Goal: Transaction & Acquisition: Purchase product/service

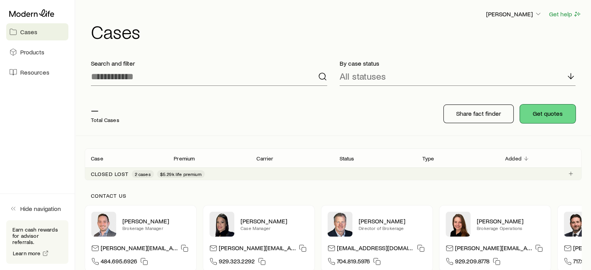
click at [555, 113] on button "Get quotes" at bounding box center [548, 114] width 56 height 19
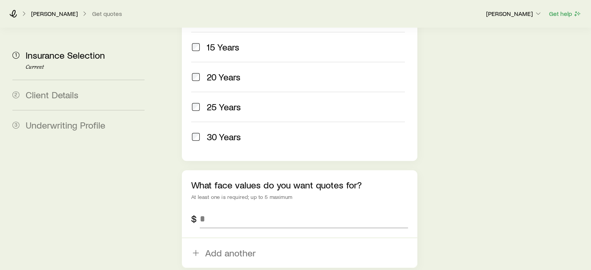
scroll to position [427, 0]
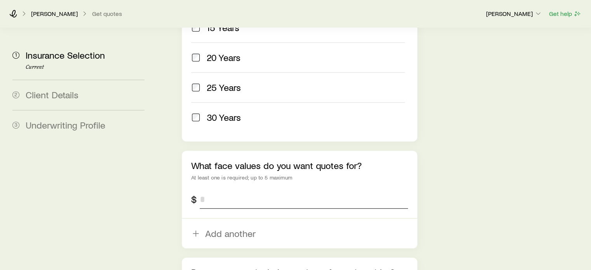
click at [219, 190] on input "tel" at bounding box center [304, 199] width 208 height 19
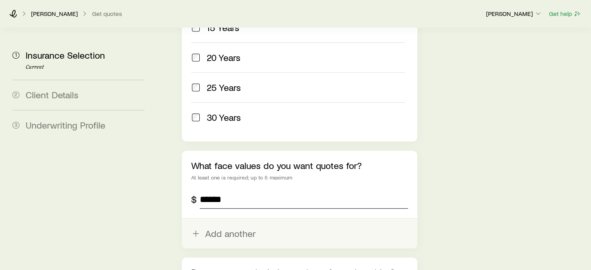
type input "******"
click at [197, 229] on icon "button" at bounding box center [195, 233] width 9 height 9
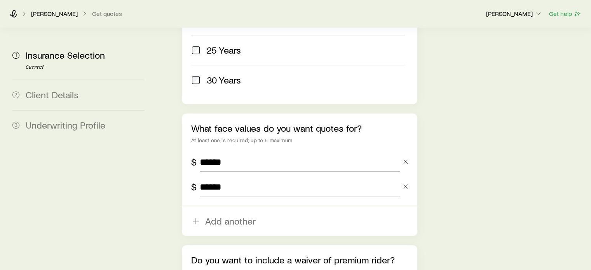
scroll to position [544, 0]
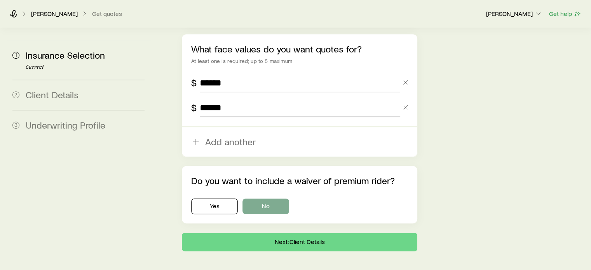
type input "******"
click at [268, 199] on button "No" at bounding box center [265, 207] width 47 height 16
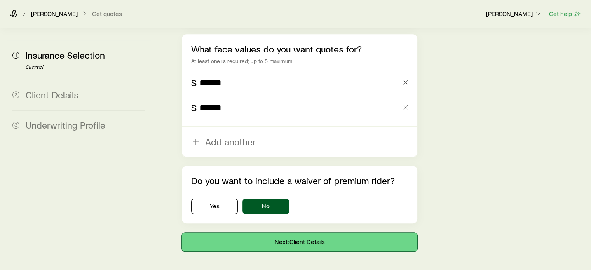
click at [298, 233] on button "Next: Client Details" at bounding box center [299, 242] width 235 height 19
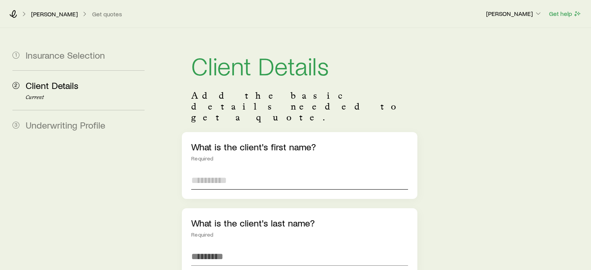
click at [207, 171] on input "text" at bounding box center [299, 180] width 216 height 19
type input "*"
type input "****"
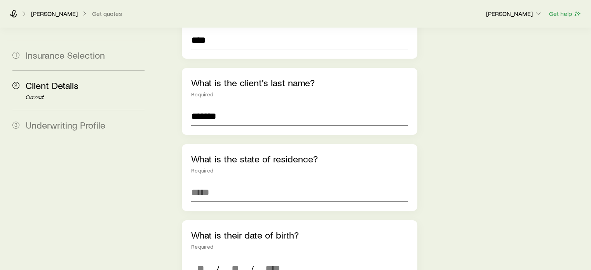
scroll to position [155, 0]
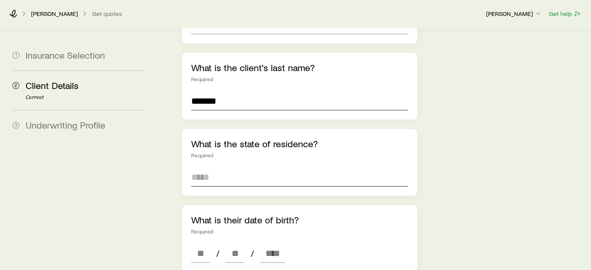
type input "*******"
click at [224, 168] on input at bounding box center [299, 177] width 216 height 19
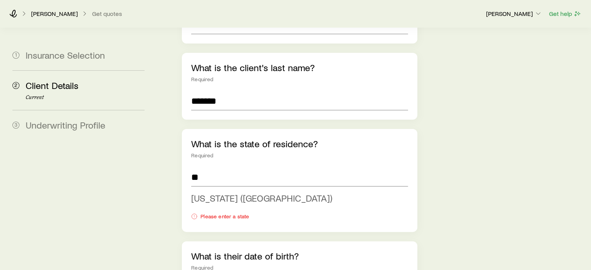
click at [199, 190] on li "[US_STATE] ([GEOGRAPHIC_DATA])" at bounding box center [297, 198] width 212 height 17
type input "**********"
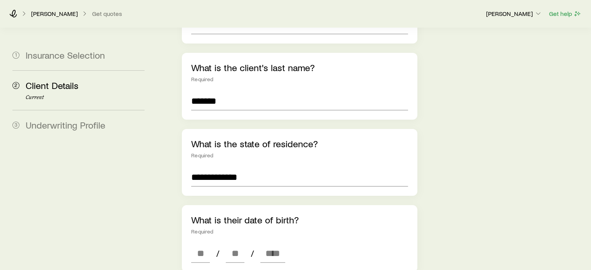
scroll to position [233, 0]
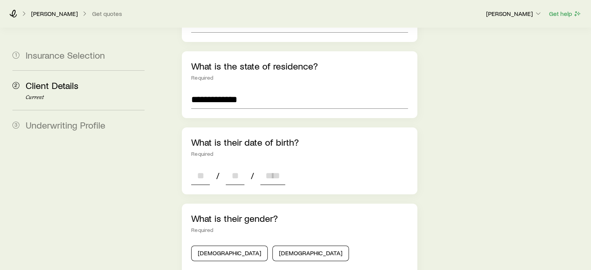
click at [201, 166] on input at bounding box center [200, 175] width 19 height 19
type input "**"
type input "****"
type input "*"
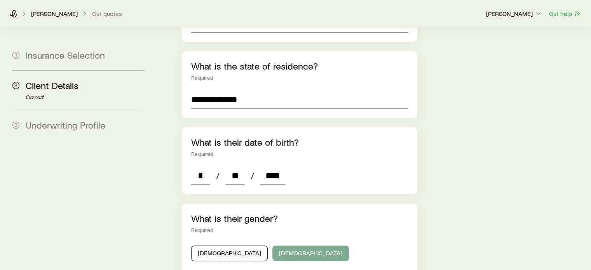
type input "****"
click at [272, 246] on button "[DEMOGRAPHIC_DATA]" at bounding box center [310, 254] width 77 height 16
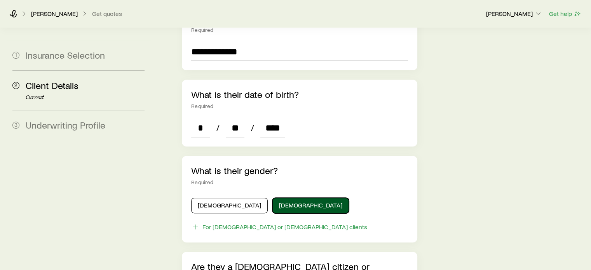
scroll to position [350, 0]
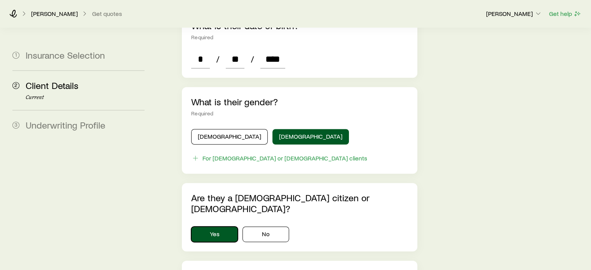
click at [219, 227] on button "Yes" at bounding box center [214, 235] width 47 height 16
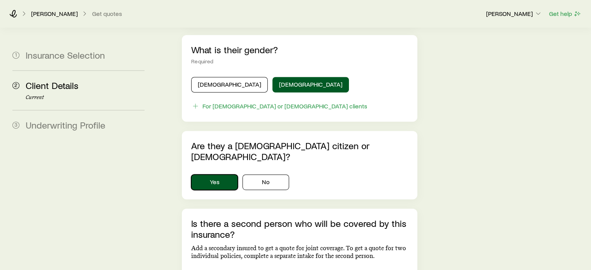
scroll to position [466, 0]
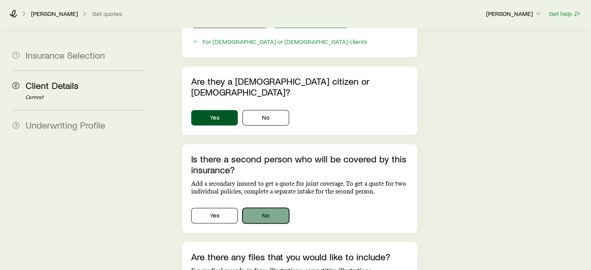
click at [271, 208] on button "No" at bounding box center [265, 216] width 47 height 16
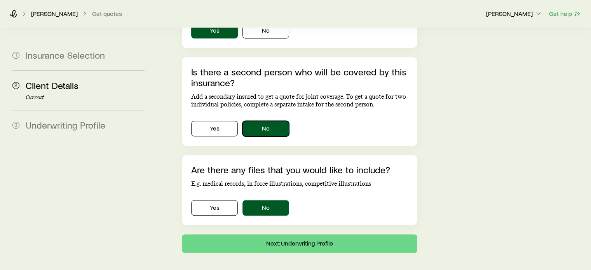
scroll to position [556, 0]
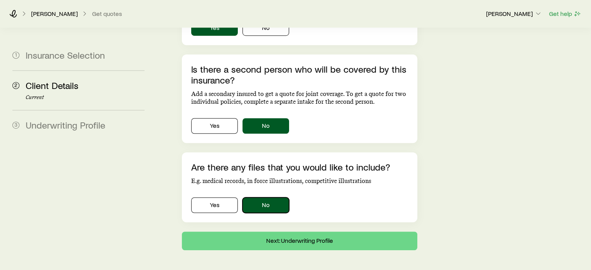
click at [277, 197] on button "No" at bounding box center [265, 205] width 47 height 16
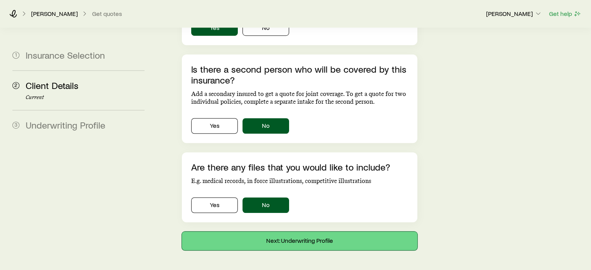
click at [298, 232] on button "Next: Underwriting Profile" at bounding box center [299, 241] width 235 height 19
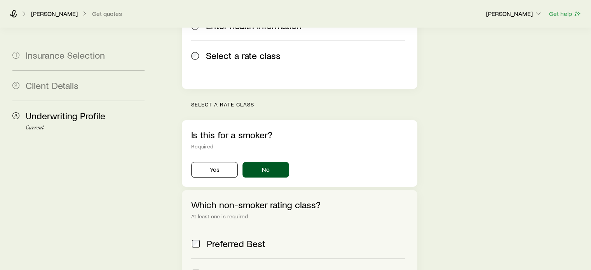
scroll to position [194, 0]
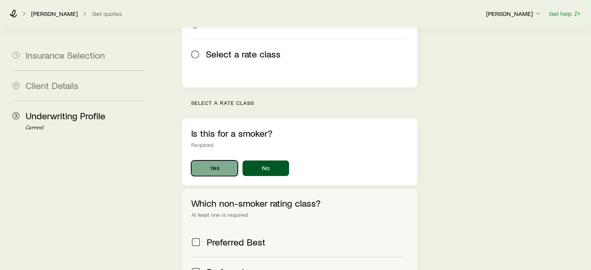
click at [218, 160] on button "Yes" at bounding box center [214, 168] width 47 height 16
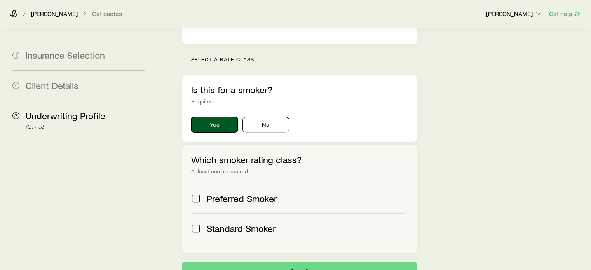
scroll to position [289, 0]
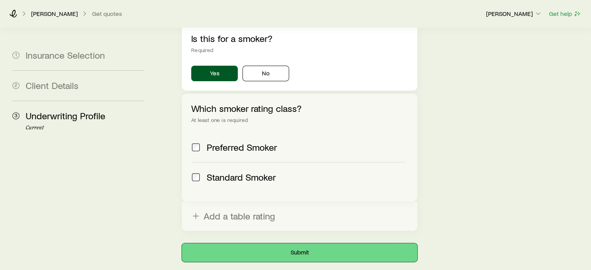
click at [293, 243] on button "Submit" at bounding box center [299, 252] width 235 height 19
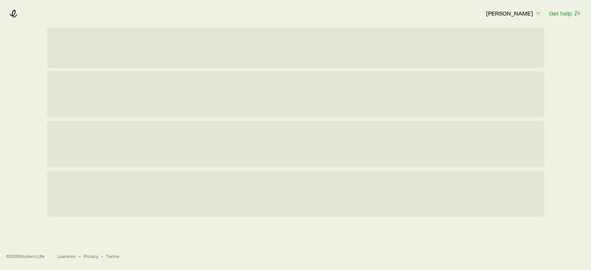
scroll to position [0, 0]
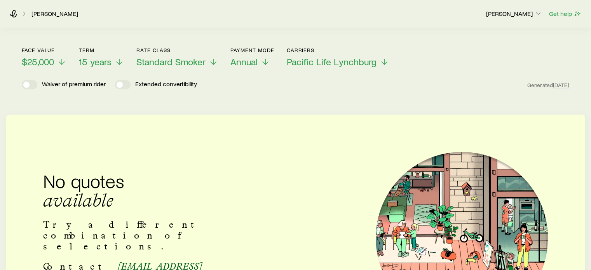
scroll to position [16, 0]
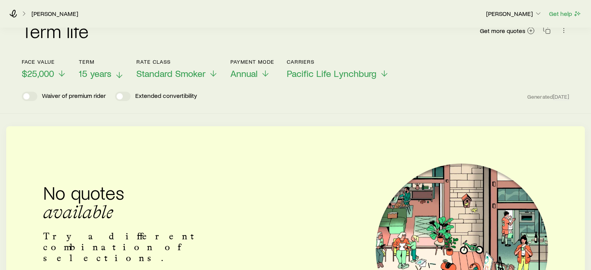
click at [97, 70] on span "15 years" at bounding box center [95, 73] width 33 height 11
click at [44, 73] on span "$25,000" at bounding box center [38, 73] width 32 height 11
click at [140, 35] on div "Term life Get more quotes" at bounding box center [295, 35] width 547 height 28
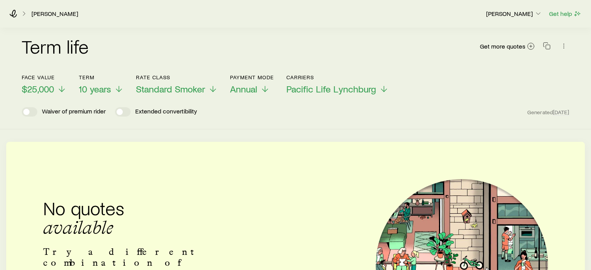
scroll to position [0, 0]
click at [357, 98] on header "Face value $25,000 Term 10 years Rate Class Standard Smoker Payment Mode Annual…" at bounding box center [295, 96] width 547 height 42
click at [355, 90] on span "Pacific Life Lynchburg" at bounding box center [331, 89] width 90 height 11
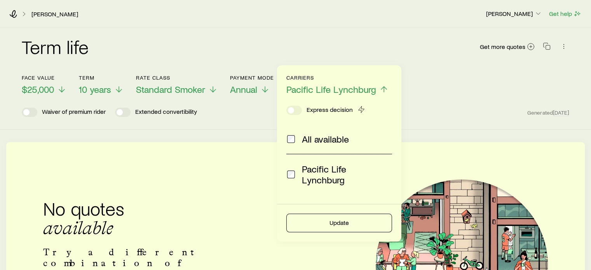
click at [300, 23] on div "[PERSON_NAME] [PERSON_NAME] Get help" at bounding box center [295, 14] width 591 height 28
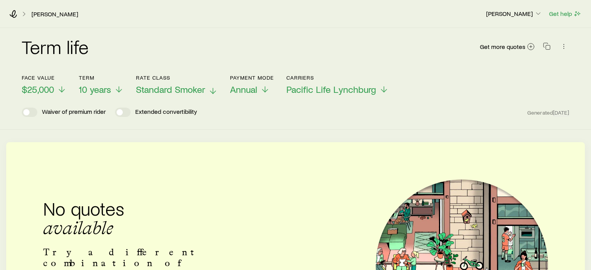
click at [197, 87] on span "Standard Smoker" at bounding box center [170, 89] width 69 height 11
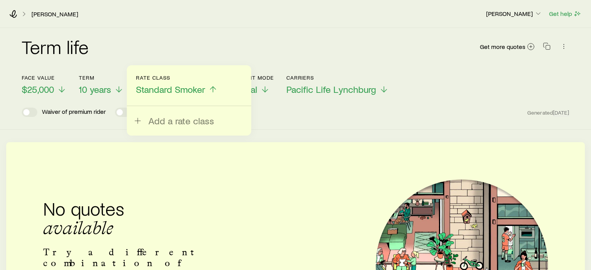
click at [195, 52] on div "Term life Get more quotes" at bounding box center [295, 51] width 547 height 28
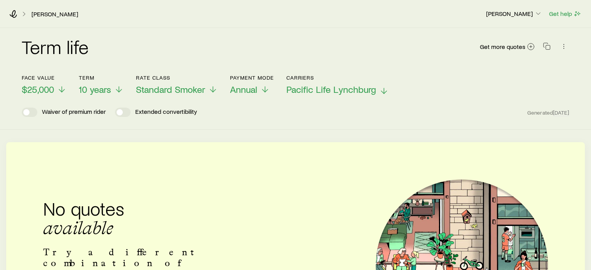
click at [367, 92] on span "Pacific Life Lynchburg" at bounding box center [331, 89] width 90 height 11
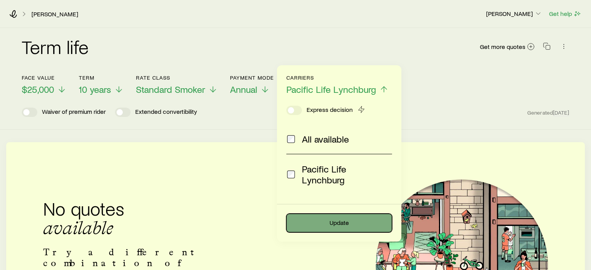
click at [327, 214] on button "Update" at bounding box center [339, 223] width 106 height 19
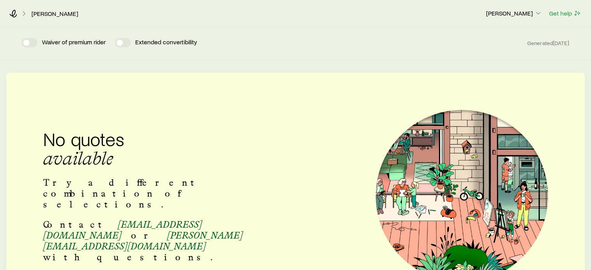
scroll to position [171, 0]
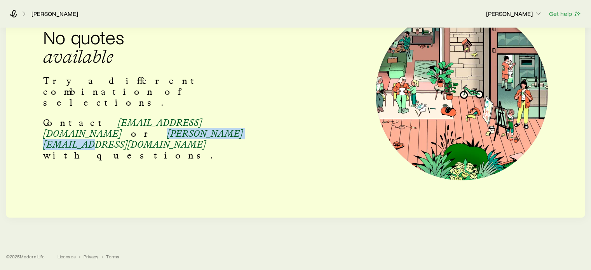
drag, startPoint x: 43, startPoint y: 132, endPoint x: 146, endPoint y: 138, distance: 102.7
click at [146, 138] on p "Contact [EMAIL_ADDRESS][DOMAIN_NAME] or [PERSON_NAME][EMAIL_ADDRESS][DOMAIN_NAM…" at bounding box center [147, 139] width 209 height 44
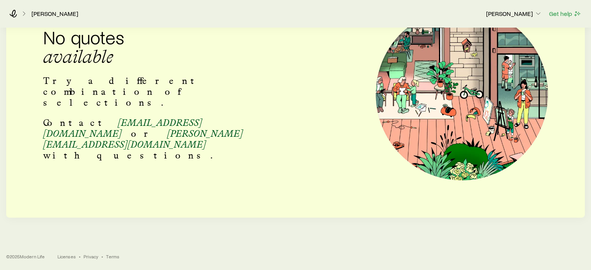
click at [146, 138] on p "Contact [EMAIL_ADDRESS][DOMAIN_NAME] or [PERSON_NAME][EMAIL_ADDRESS][DOMAIN_NAM…" at bounding box center [147, 139] width 209 height 44
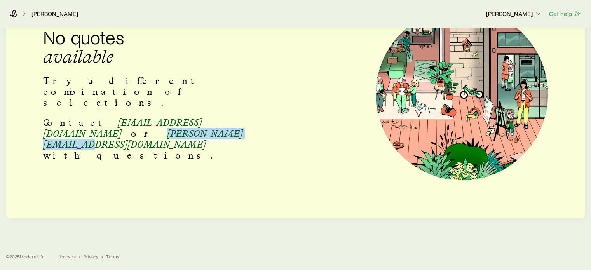
drag, startPoint x: 144, startPoint y: 136, endPoint x: 43, endPoint y: 132, distance: 101.5
click at [43, 132] on span "[PERSON_NAME][EMAIL_ADDRESS][DOMAIN_NAME]" at bounding box center [143, 139] width 200 height 22
copy span "[PERSON_NAME][EMAIL_ADDRESS][DOMAIN_NAME]"
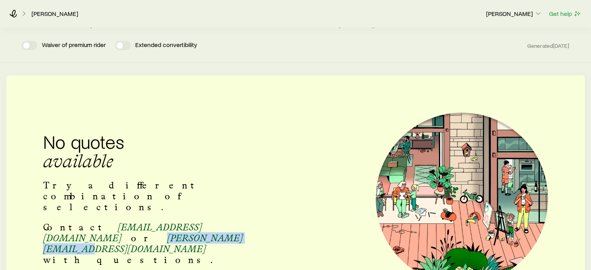
scroll to position [0, 0]
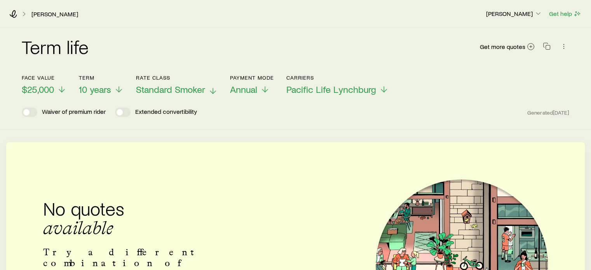
click at [204, 89] on span "Standard Smoker" at bounding box center [170, 89] width 69 height 11
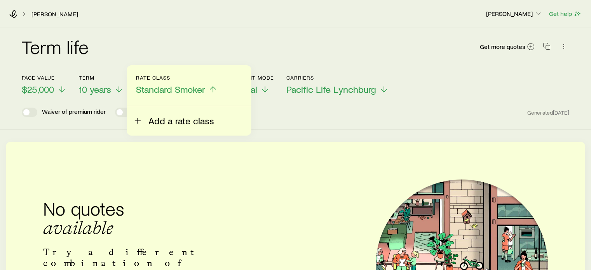
click at [143, 124] on button "Add a rate class" at bounding box center [173, 116] width 81 height 20
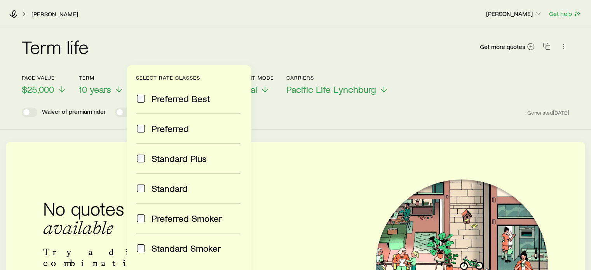
click at [136, 181] on div "Select rate classes Preferred Best Preferred Standard Plus Standard Preferred S…" at bounding box center [189, 209] width 124 height 289
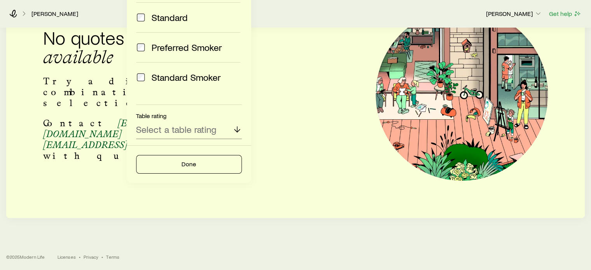
scroll to position [171, 0]
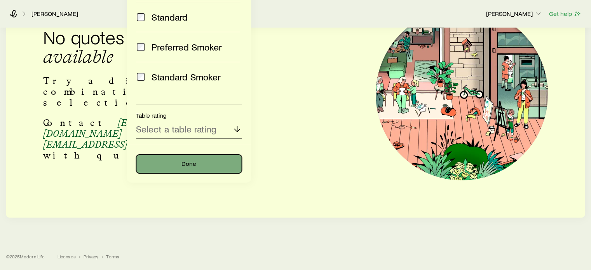
click at [195, 161] on button "Done" at bounding box center [189, 164] width 106 height 19
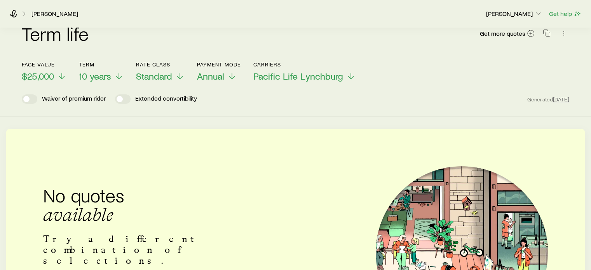
scroll to position [0, 0]
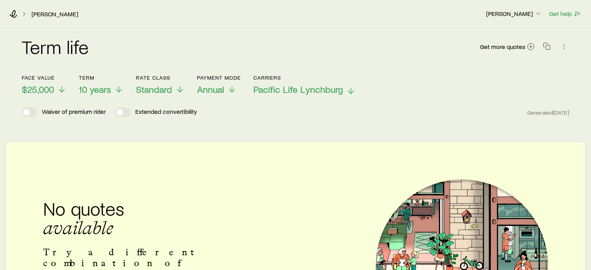
click at [332, 89] on span "Pacific Life Lynchburg" at bounding box center [298, 89] width 90 height 11
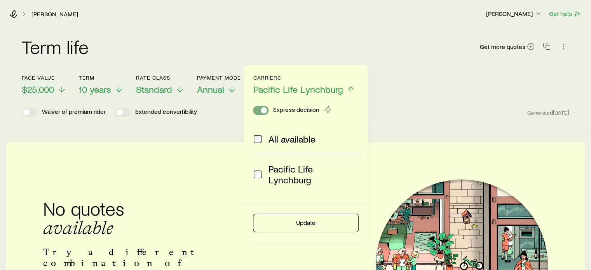
click at [265, 113] on span at bounding box center [264, 110] width 6 height 6
click at [357, 40] on div "Term life Get more quotes" at bounding box center [295, 51] width 547 height 28
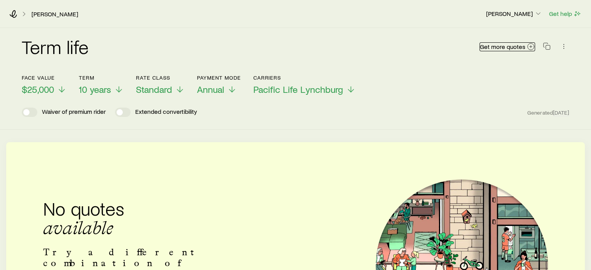
click at [529, 44] on icon at bounding box center [531, 47] width 8 height 8
